Goal: Transaction & Acquisition: Purchase product/service

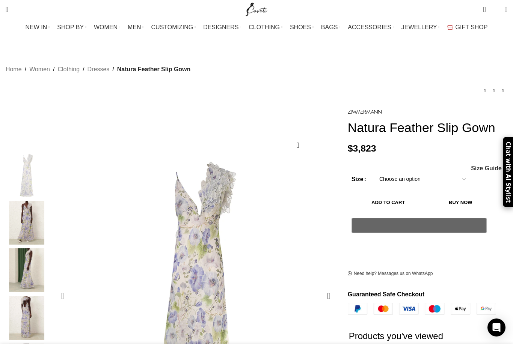
scroll to position [5, 0]
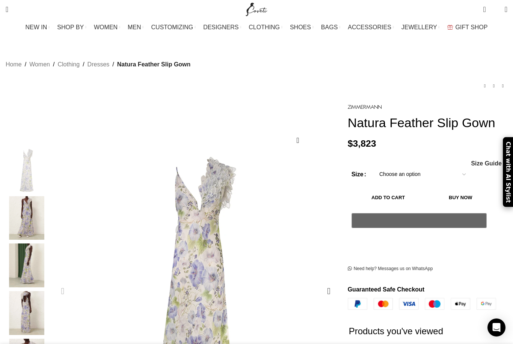
click at [47, 205] on img "2 / 6" at bounding box center [27, 218] width 46 height 44
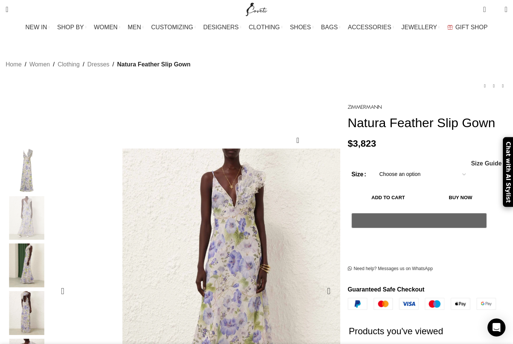
drag, startPoint x: 211, startPoint y: 225, endPoint x: 212, endPoint y: 231, distance: 6.1
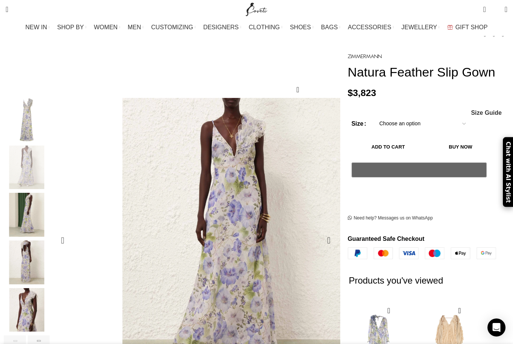
scroll to position [56, 0]
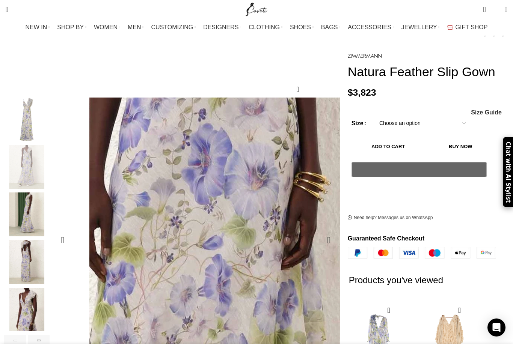
click at [212, 199] on img "2 / 6" at bounding box center [199, 262] width 740 height 962
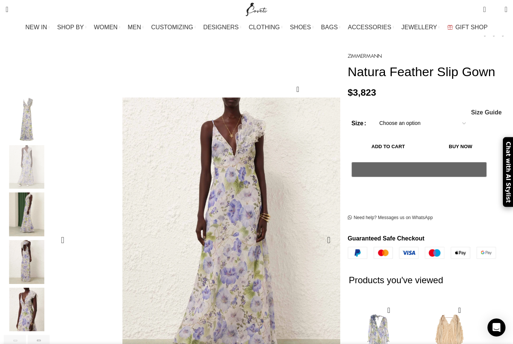
scroll to position [0, 237]
click at [320, 231] on div "Next slide" at bounding box center [329, 240] width 19 height 19
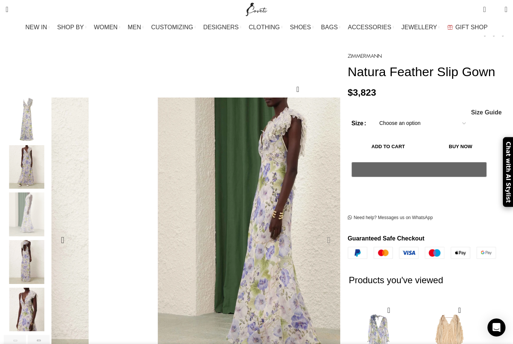
click at [321, 231] on div "Next slide" at bounding box center [329, 240] width 19 height 19
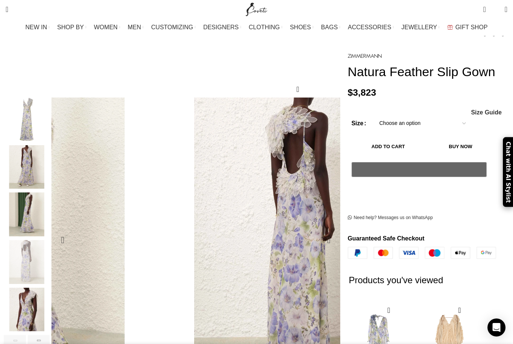
scroll to position [0, 316]
click at [322, 231] on div "Next slide" at bounding box center [329, 240] width 19 height 19
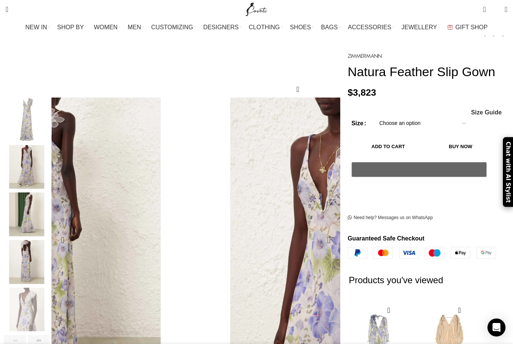
scroll to position [0, 396]
click at [320, 231] on div "Next slide" at bounding box center [329, 240] width 19 height 19
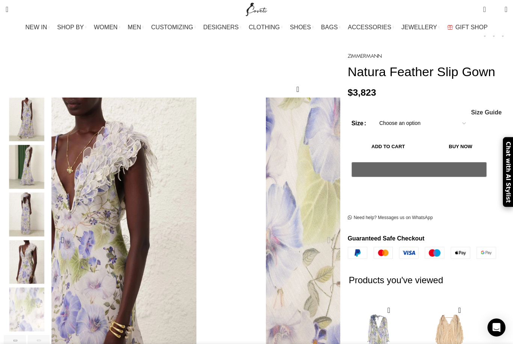
click at [320, 231] on div "Next slide" at bounding box center [329, 240] width 19 height 19
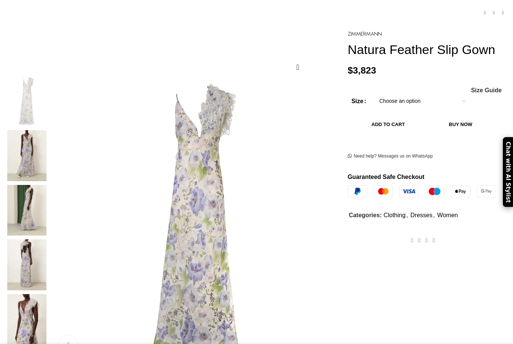
scroll to position [77, 0]
